Goal: Obtain resource: Download file/media

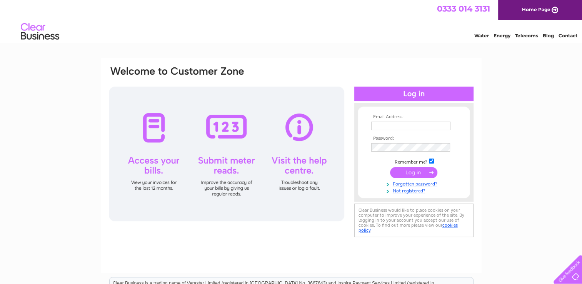
type input "sales@linkwoodmotors.co.uk"
click at [393, 175] on input "submit" at bounding box center [413, 172] width 47 height 11
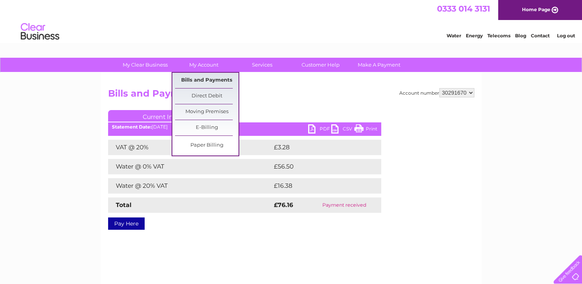
click at [218, 77] on link "Bills and Payments" at bounding box center [206, 80] width 63 height 15
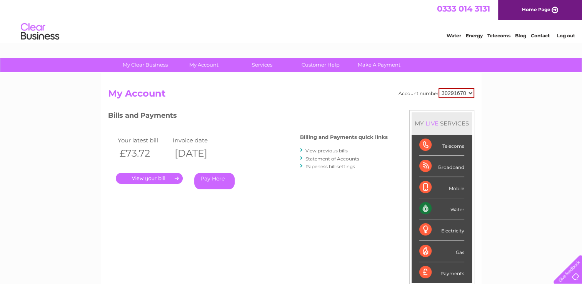
click at [325, 151] on link "View previous bills" at bounding box center [326, 151] width 42 height 6
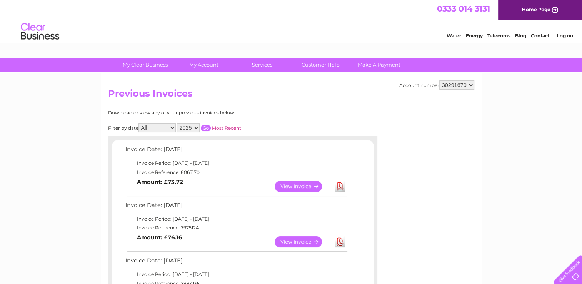
click at [289, 239] on link "View" at bounding box center [303, 241] width 57 height 11
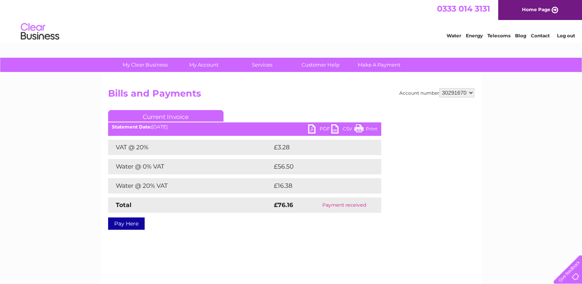
click at [321, 130] on link "PDF" at bounding box center [319, 129] width 23 height 11
